Goal: Transaction & Acquisition: Purchase product/service

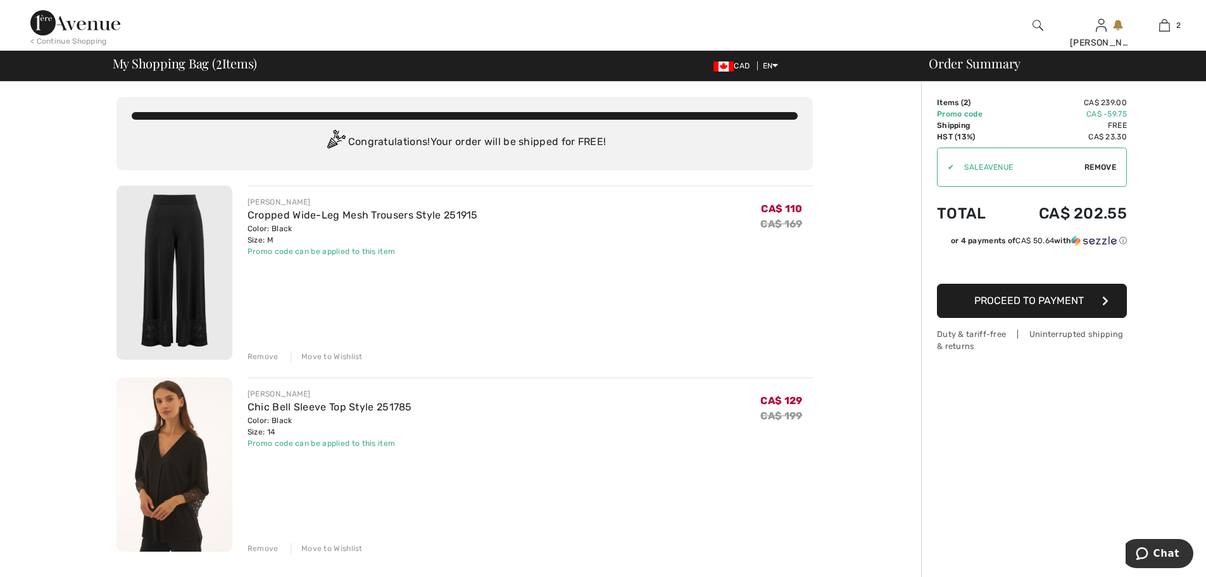
click at [67, 21] on img at bounding box center [75, 22] width 90 height 25
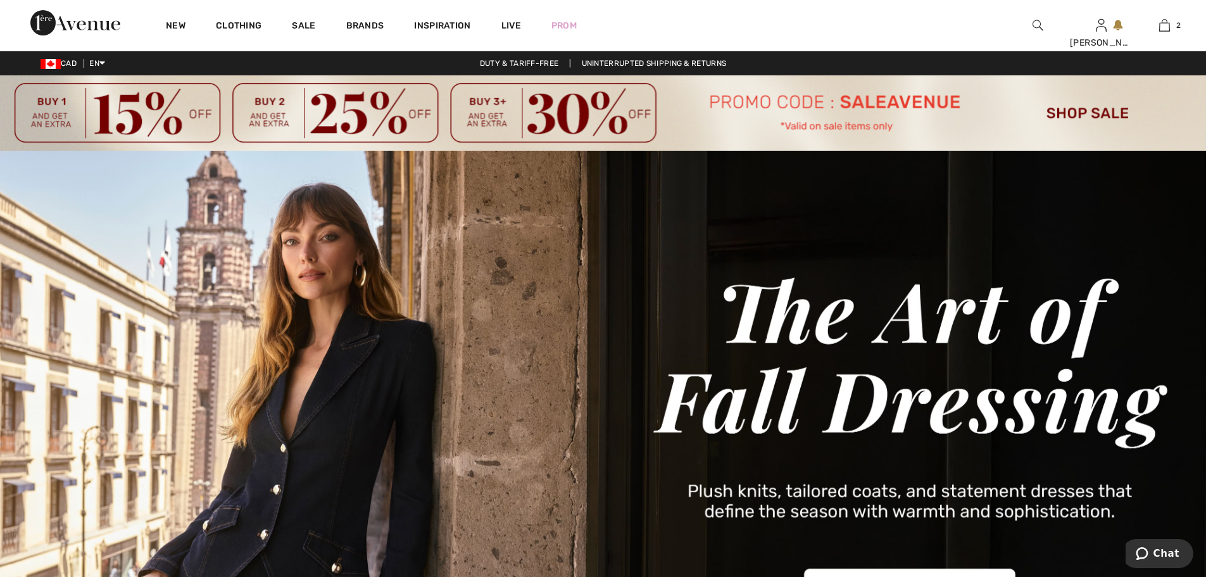
click at [1067, 111] on img at bounding box center [603, 112] width 1206 height 75
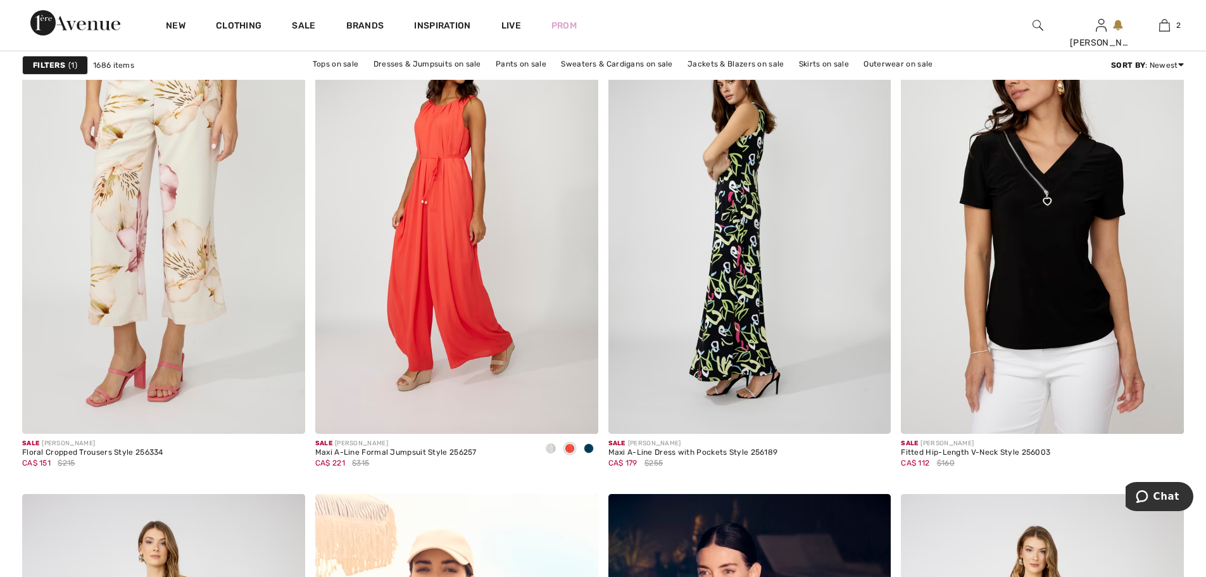
scroll to position [2406, 0]
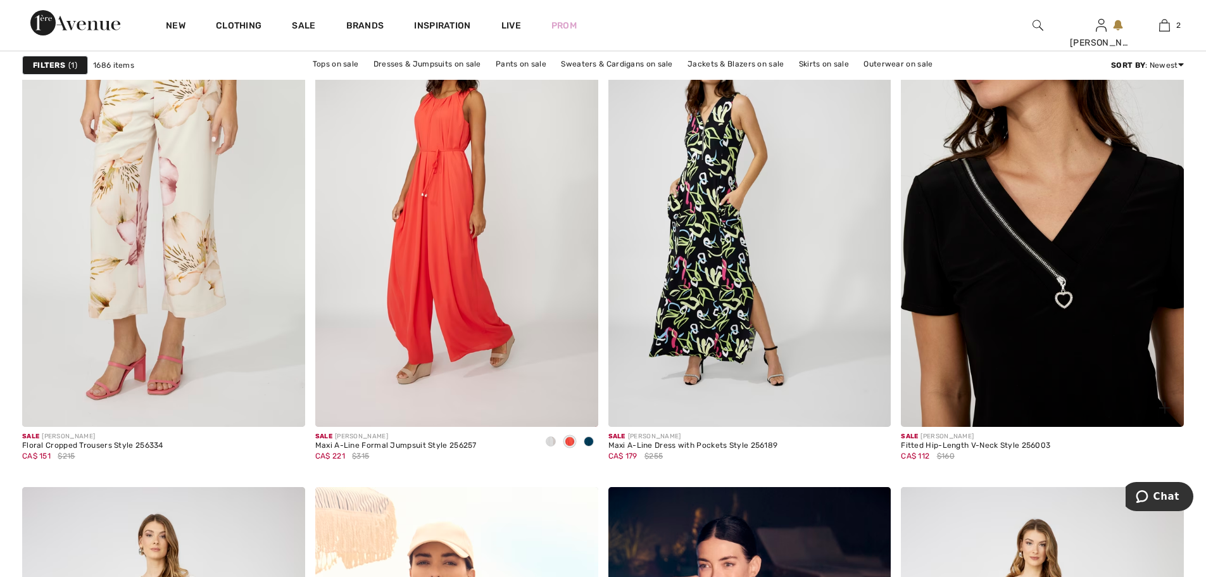
click at [1003, 298] on img at bounding box center [1042, 215] width 283 height 424
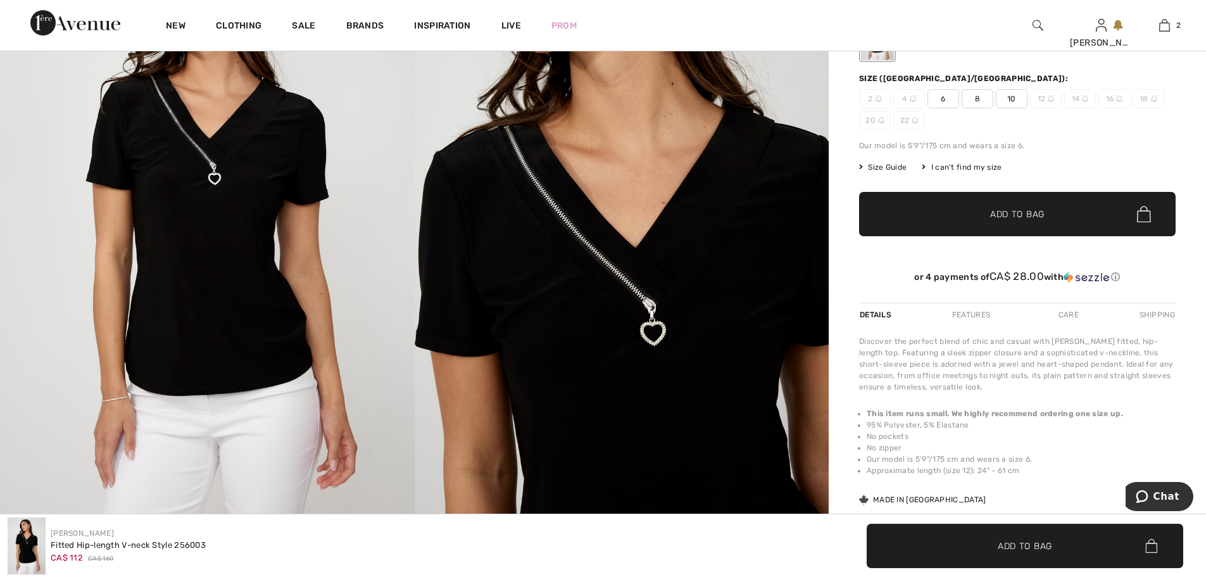
scroll to position [443, 0]
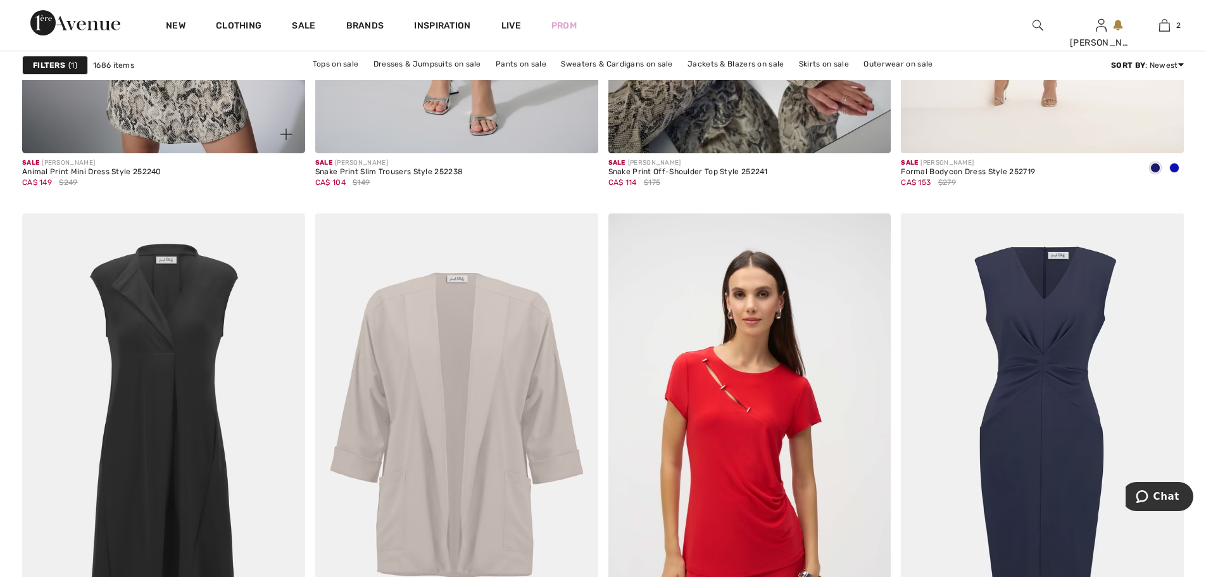
scroll to position [6576, 0]
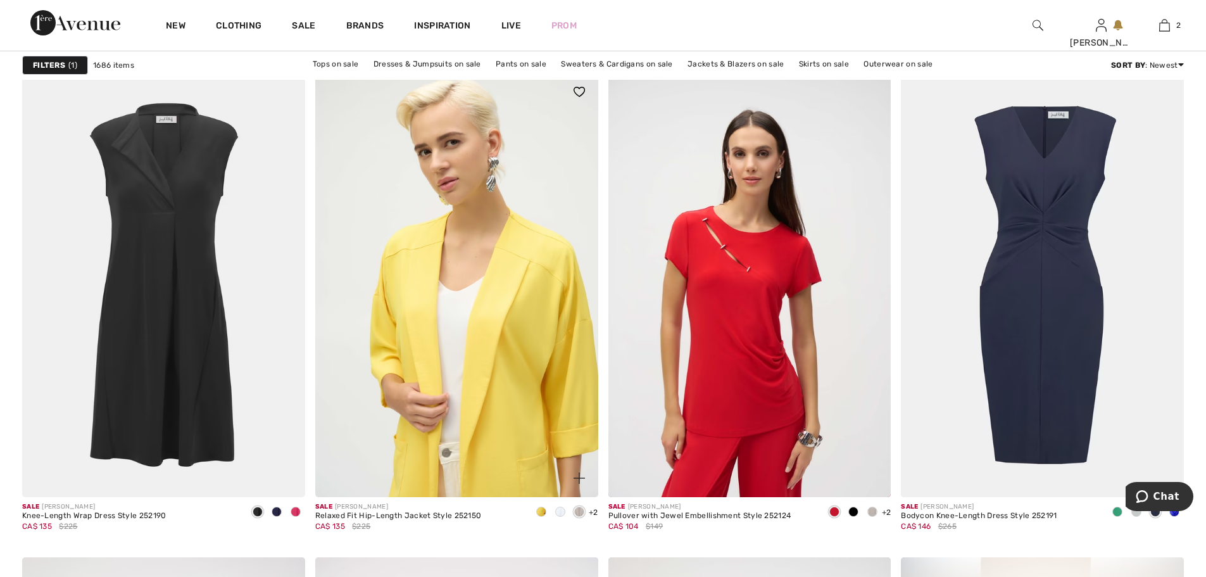
click at [478, 313] on img at bounding box center [456, 285] width 283 height 424
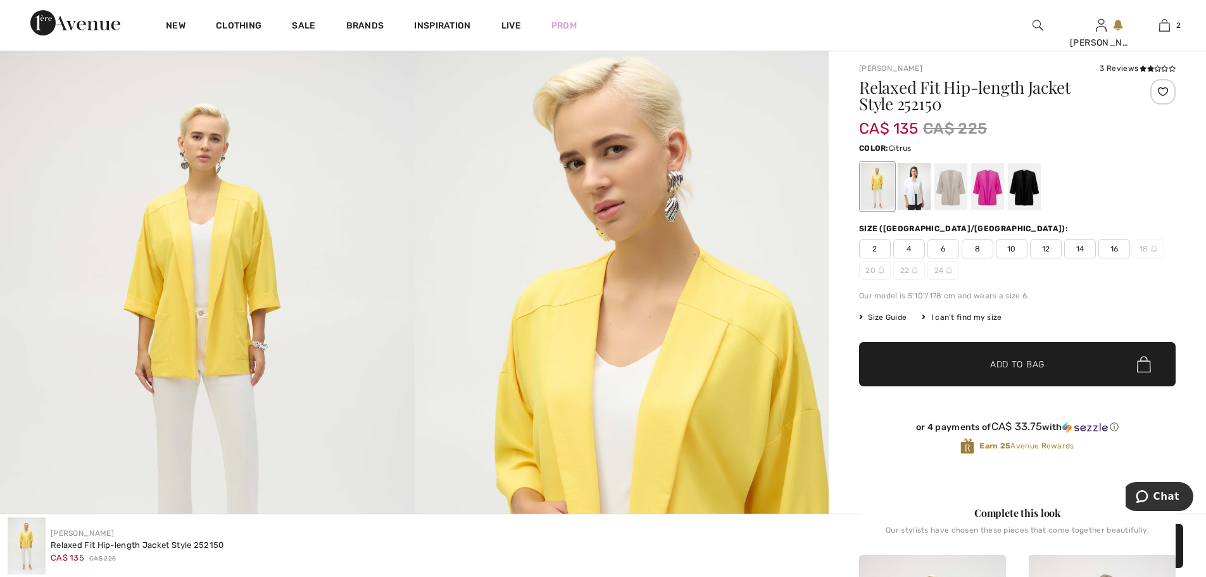
scroll to position [63, 0]
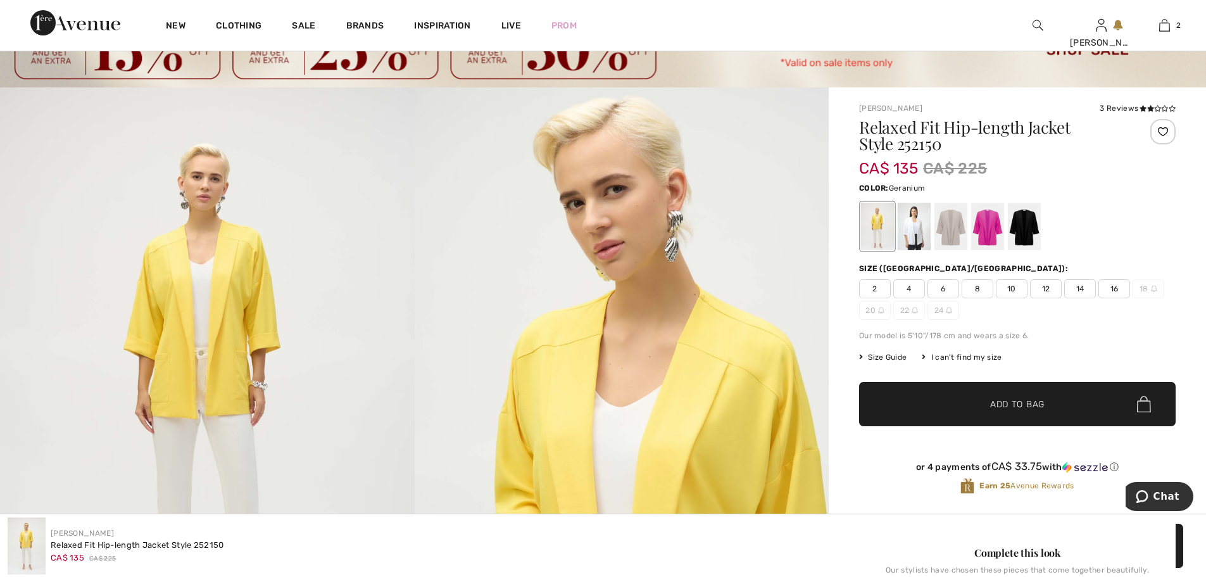
click at [994, 228] on div at bounding box center [987, 226] width 33 height 47
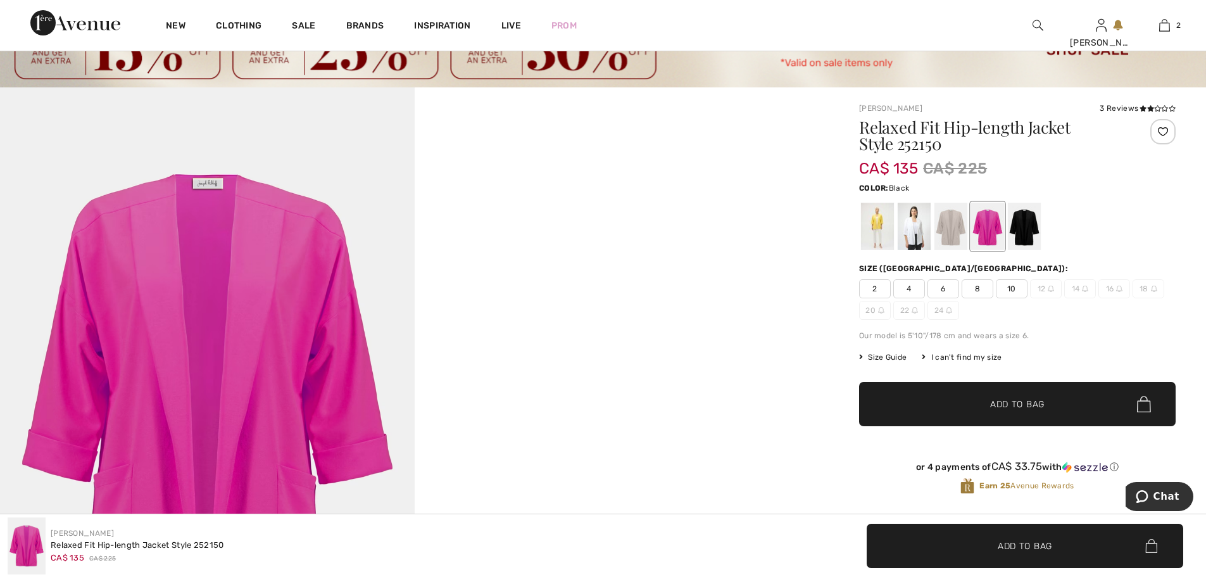
click at [1024, 227] on div at bounding box center [1024, 226] width 33 height 47
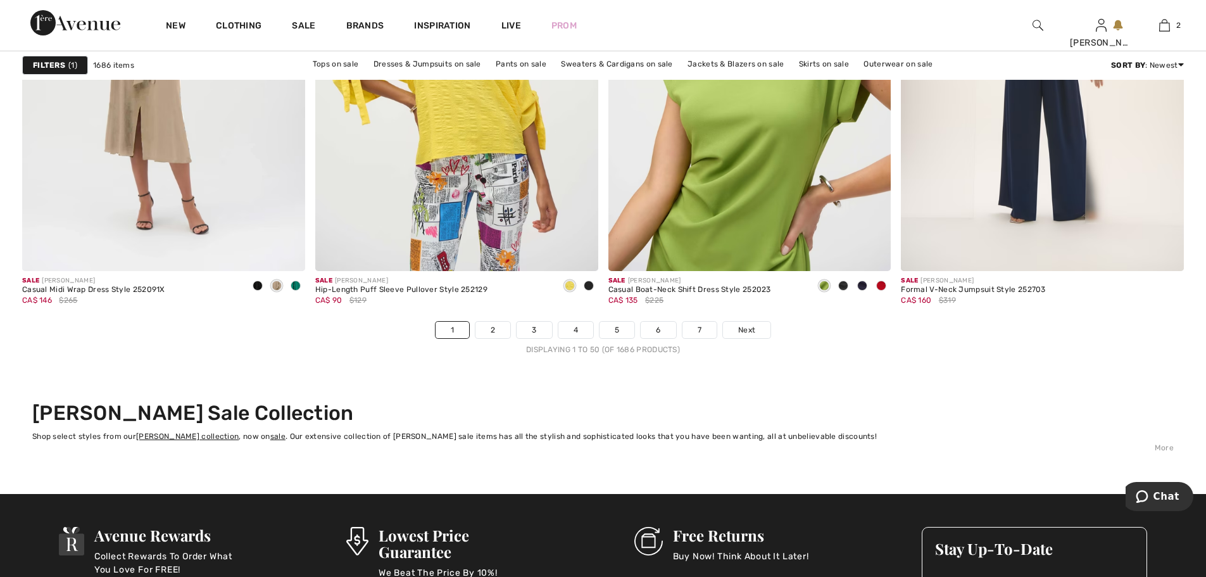
scroll to position [7280, 0]
